Goal: Transaction & Acquisition: Purchase product/service

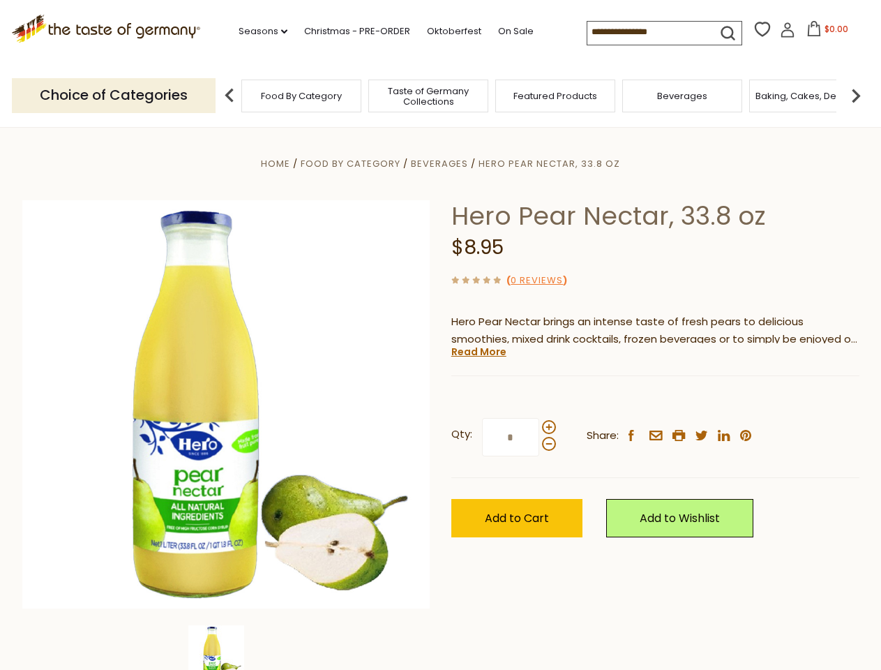
click at [440, 335] on div "Home Food By Category [GEOGRAPHIC_DATA] Hero Pear Nectar, 33.8 oz Hero Pear Nec…" at bounding box center [441, 423] width 858 height 537
click at [257, 31] on link "Seasons dropdown_arrow" at bounding box center [263, 31] width 49 height 15
click at [824, 33] on span "$0.00" at bounding box center [836, 29] width 24 height 12
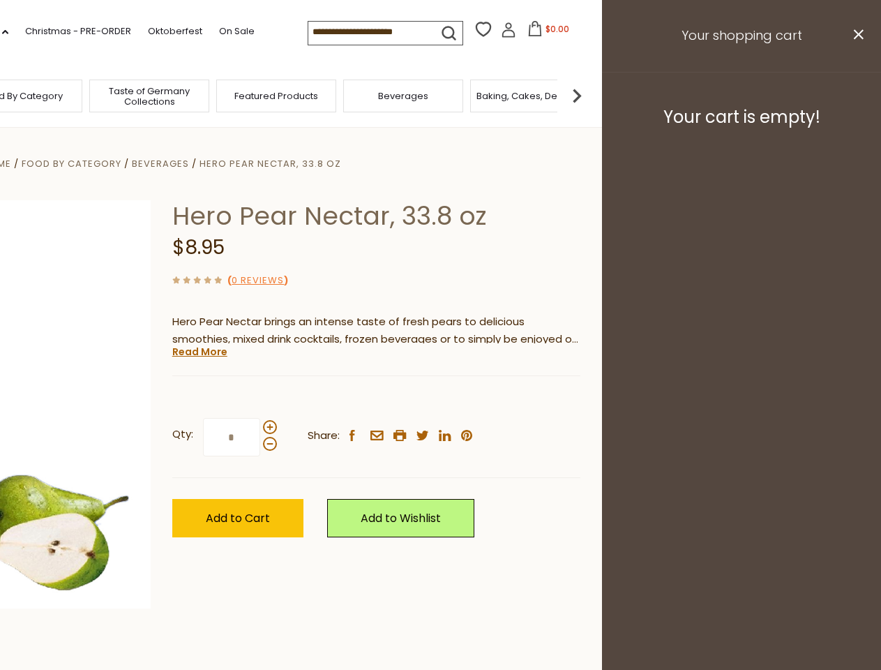
click at [118, 95] on div "All Seasons Recipes Game Day [DATE] [DATE] [DATE][PERSON_NAME] [DATE] Springfes…" at bounding box center [39, 327] width 158 height 591
click at [856, 95] on footer "Your cart is empty!" at bounding box center [741, 117] width 279 height 90
click at [440, 398] on div "Qty: * Share: facebook email printer twitter linkedin pinterest" at bounding box center [376, 437] width 408 height 81
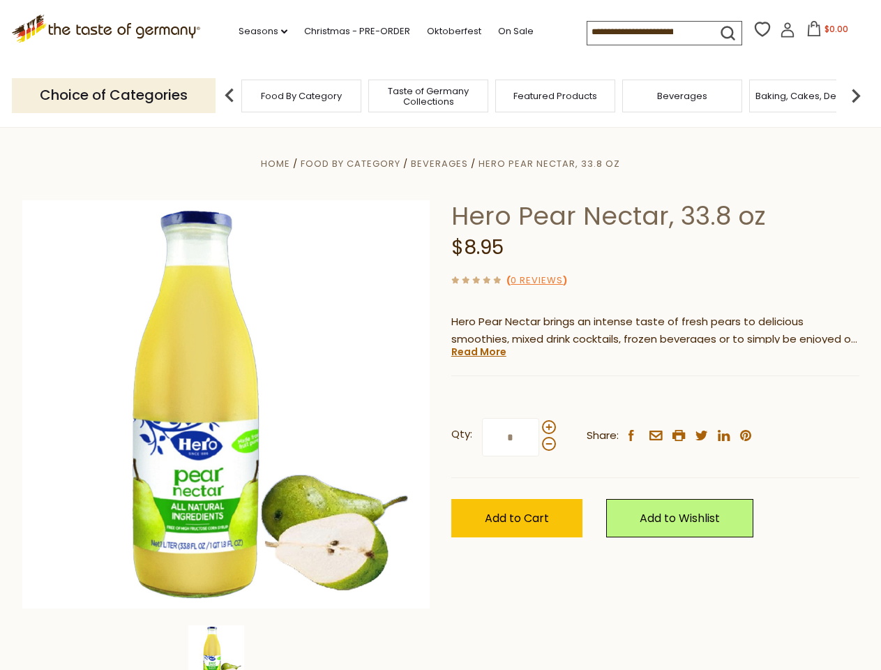
click at [226, 647] on div "Home Food By Category [GEOGRAPHIC_DATA] Hero Pear Nectar, 33.8 oz Hero Pear Nec…" at bounding box center [441, 423] width 858 height 537
click at [226, 647] on img at bounding box center [216, 653] width 56 height 56
click at [478, 351] on link "Read More" at bounding box center [478, 352] width 55 height 14
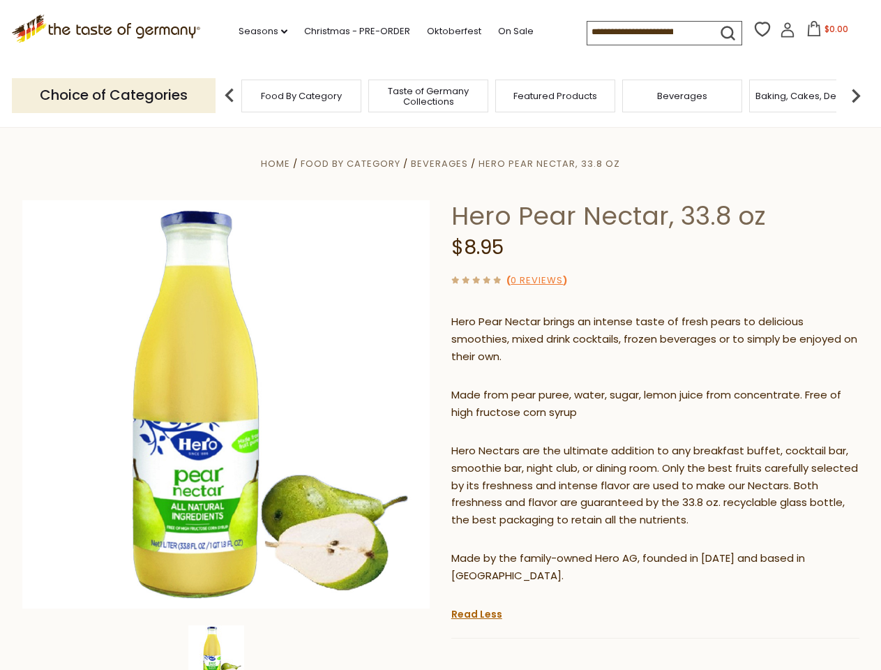
click at [548, 442] on p "Hero Nectars are the ultimate addition to any breakfast buffet, cocktail bar, s…" at bounding box center [655, 485] width 408 height 87
